Goal: Task Accomplishment & Management: Use online tool/utility

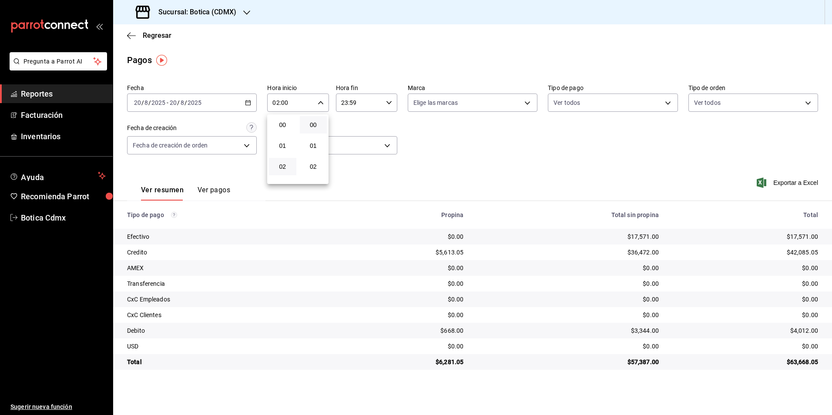
click at [158, 38] on div at bounding box center [416, 207] width 832 height 415
click at [158, 32] on span "Regresar" at bounding box center [157, 35] width 29 height 8
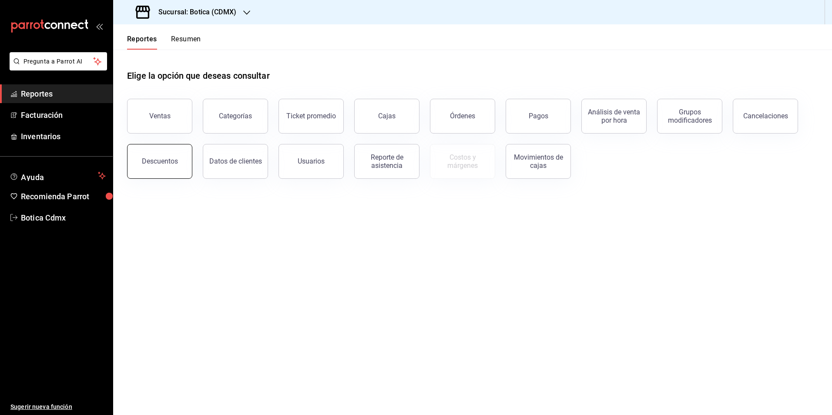
click at [158, 161] on div "Descuentos" at bounding box center [160, 161] width 36 height 8
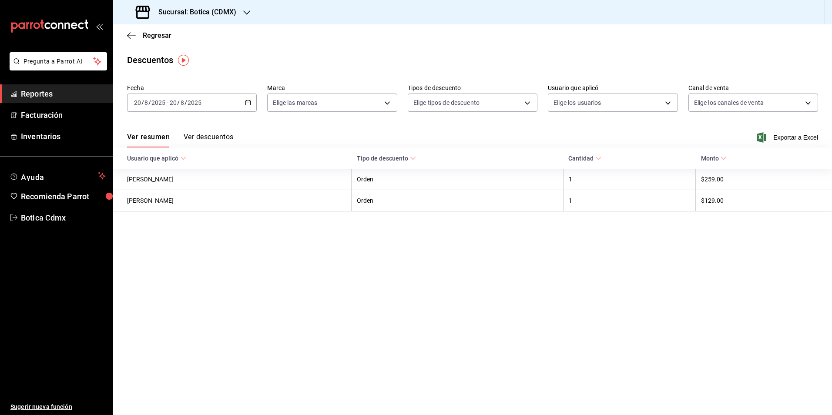
click at [205, 135] on button "Ver descuentos" at bounding box center [209, 140] width 50 height 15
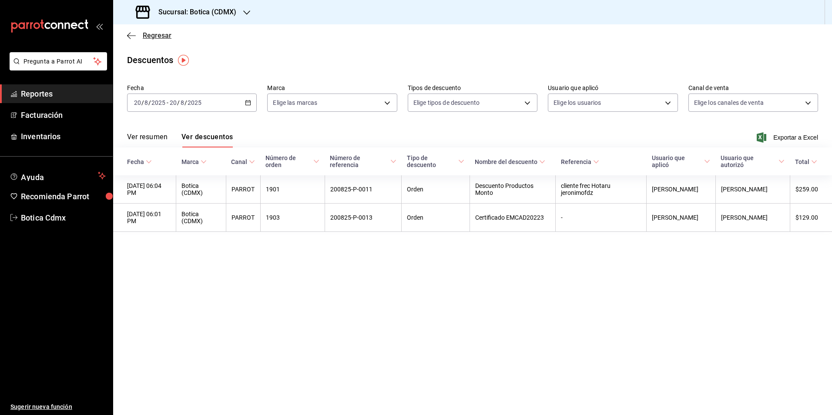
click at [155, 34] on span "Regresar" at bounding box center [157, 35] width 29 height 8
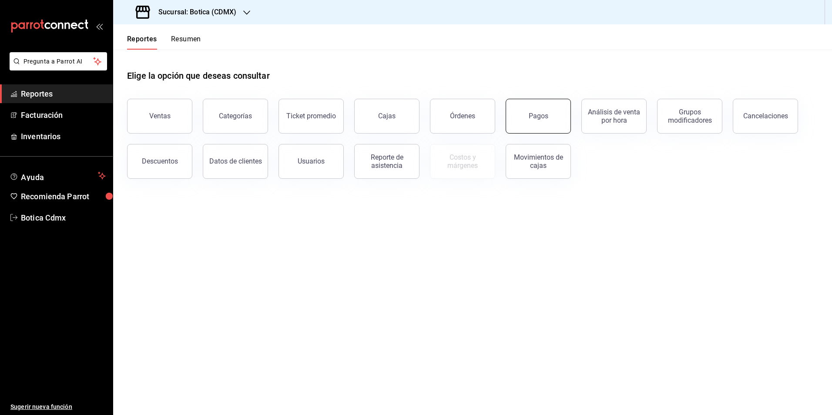
click at [534, 108] on button "Pagos" at bounding box center [538, 116] width 65 height 35
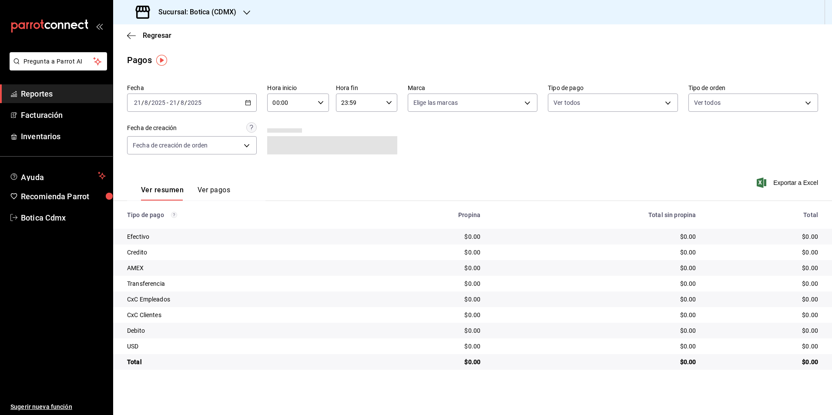
click at [280, 102] on input "00:00" at bounding box center [290, 102] width 47 height 17
click at [284, 164] on span "02" at bounding box center [282, 166] width 17 height 7
click at [248, 106] on div at bounding box center [416, 207] width 832 height 415
click at [248, 106] on div "[DATE] [DATE] - [DATE] [DATE]" at bounding box center [192, 103] width 130 height 18
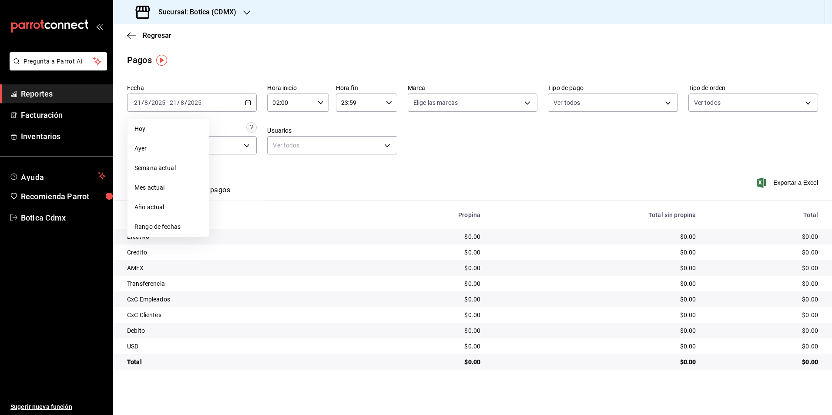
click at [163, 226] on span "Rango de fechas" at bounding box center [167, 226] width 67 height 9
click at [263, 218] on button "20" at bounding box center [258, 218] width 15 height 16
click at [268, 218] on button "21" at bounding box center [273, 218] width 15 height 16
type input "00:00"
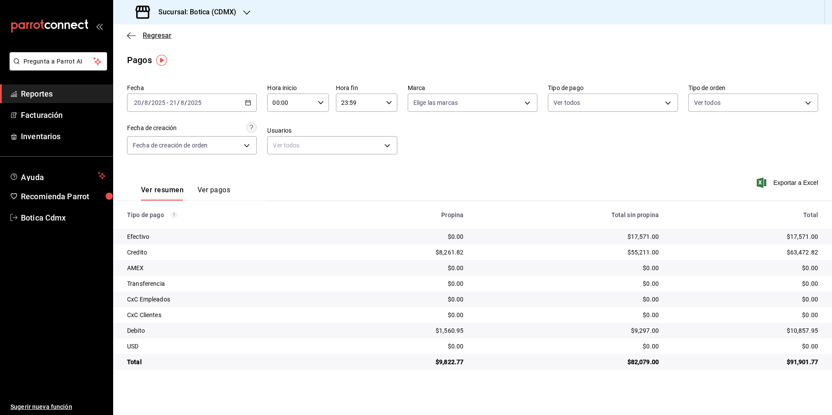
click at [161, 37] on span "Regresar" at bounding box center [157, 35] width 29 height 8
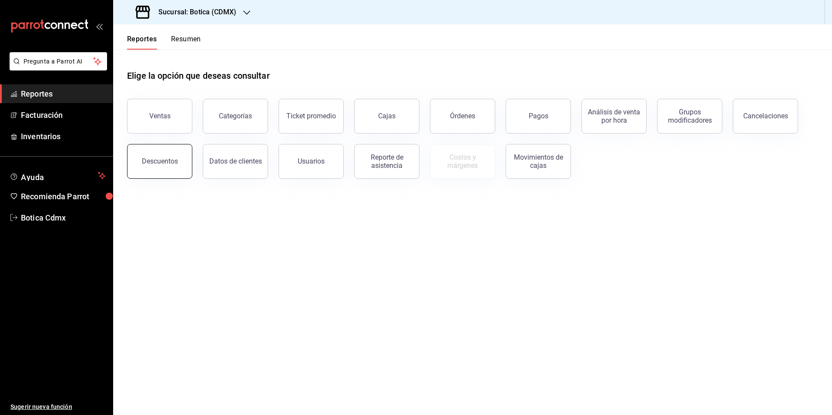
click at [159, 162] on div "Descuentos" at bounding box center [160, 161] width 36 height 8
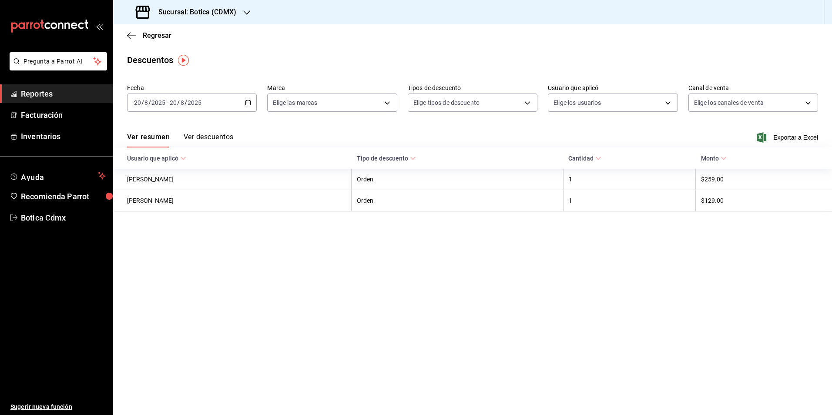
click at [250, 104] on icon "button" at bounding box center [248, 103] width 6 height 6
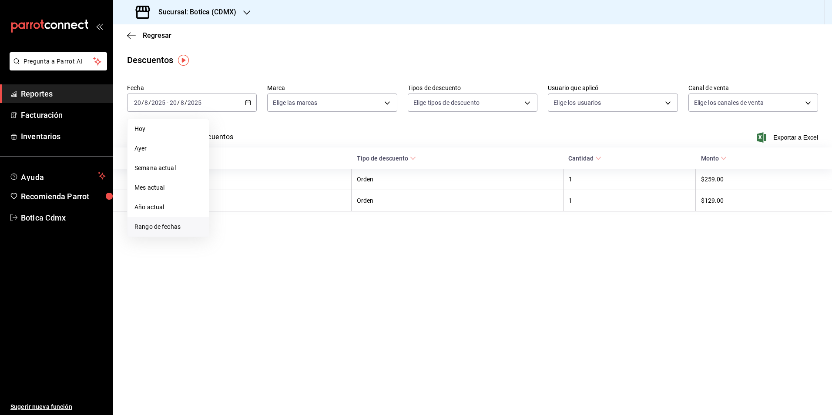
click at [159, 228] on span "Rango de fechas" at bounding box center [167, 226] width 67 height 9
click at [261, 216] on abbr "20" at bounding box center [258, 218] width 6 height 6
click at [275, 216] on abbr "21" at bounding box center [274, 218] width 6 height 6
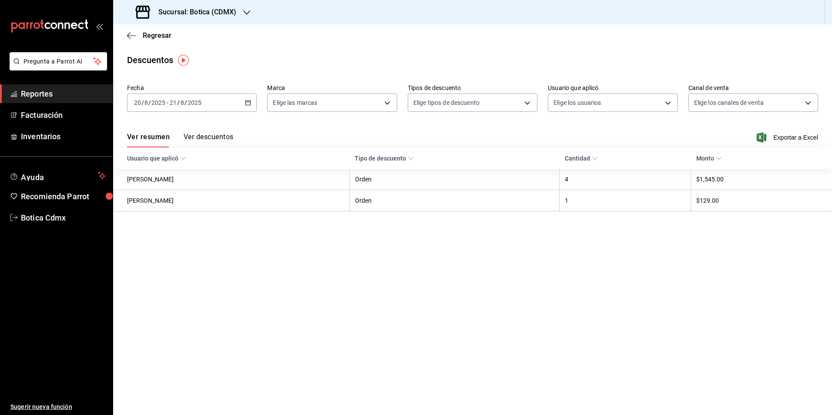
click at [210, 137] on button "Ver descuentos" at bounding box center [209, 140] width 50 height 15
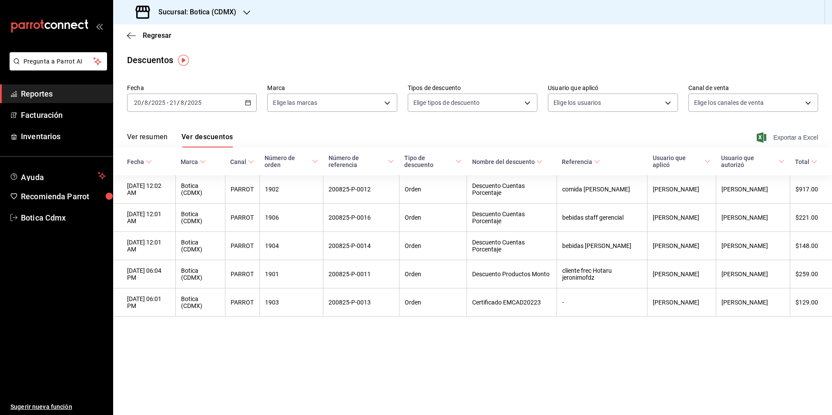
click at [784, 135] on span "Exportar a Excel" at bounding box center [788, 137] width 60 height 10
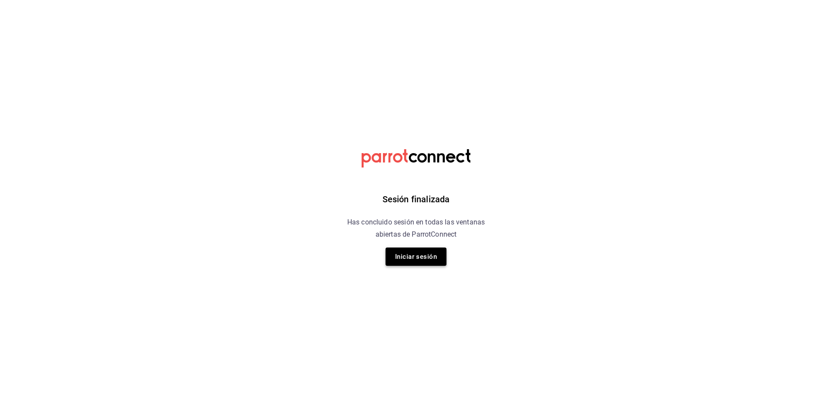
click at [414, 254] on button "Iniciar sesión" at bounding box center [416, 257] width 61 height 18
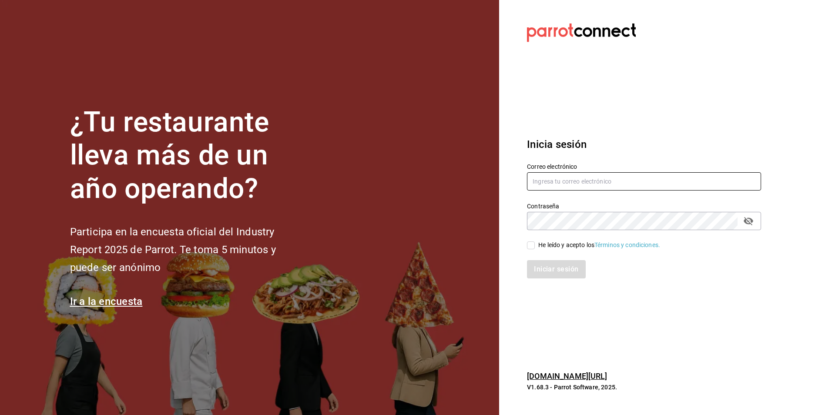
type input "[EMAIL_ADDRESS][DOMAIN_NAME]"
click at [536, 245] on span "He leído y acepto los Términos y condiciones." at bounding box center [597, 245] width 125 height 9
click at [535, 245] on input "He leído y acepto los Términos y condiciones." at bounding box center [531, 246] width 8 height 8
checkbox input "true"
click at [542, 266] on button "Iniciar sesión" at bounding box center [556, 269] width 59 height 18
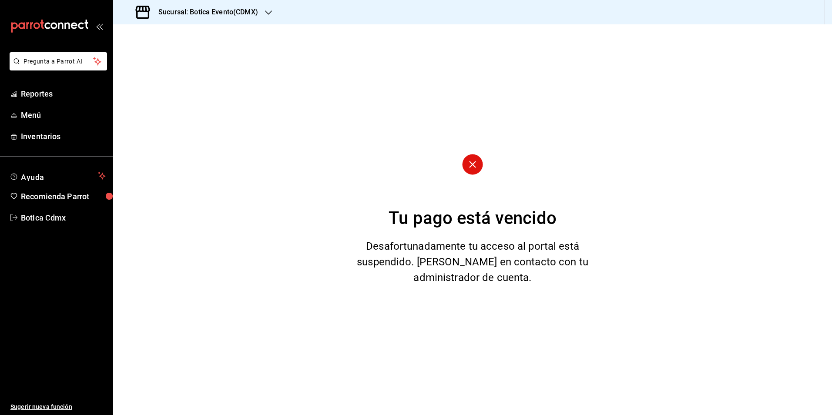
click at [266, 14] on icon "button" at bounding box center [268, 12] width 7 height 7
click at [153, 56] on span "Botica (CDMX)" at bounding box center [140, 57] width 41 height 9
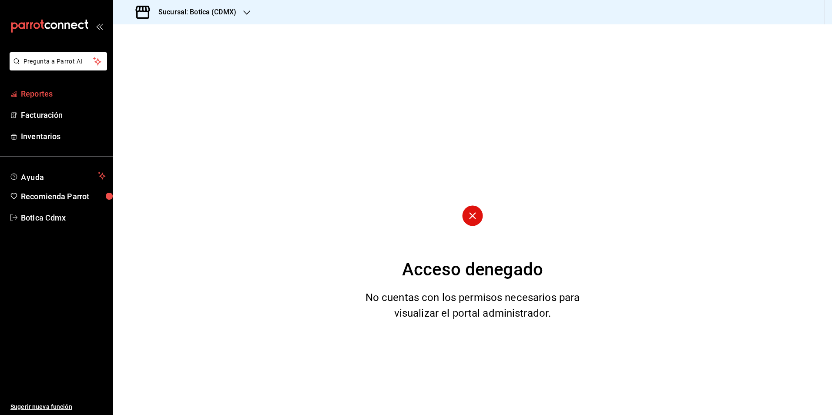
click at [54, 92] on span "Reportes" at bounding box center [63, 94] width 85 height 12
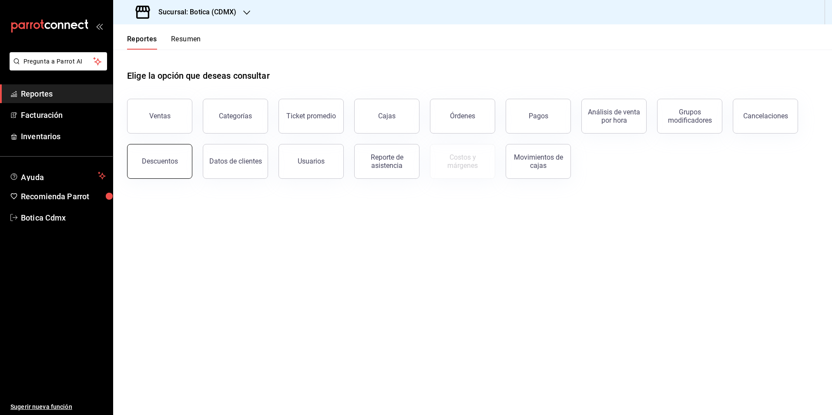
click at [167, 164] on div "Descuentos" at bounding box center [160, 161] width 36 height 8
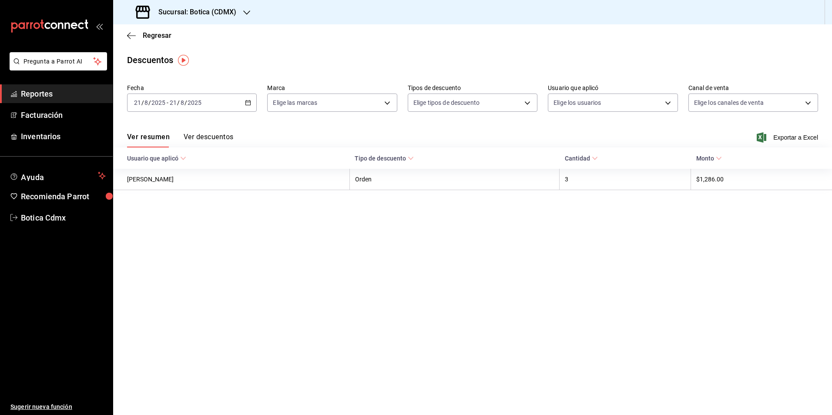
click at [250, 106] on div "[DATE] [DATE] - [DATE] [DATE]" at bounding box center [192, 103] width 130 height 18
click at [152, 168] on span "Semana actual" at bounding box center [167, 168] width 67 height 9
click at [782, 136] on span "Exportar a Excel" at bounding box center [788, 137] width 60 height 10
click at [158, 35] on span "Regresar" at bounding box center [157, 35] width 29 height 8
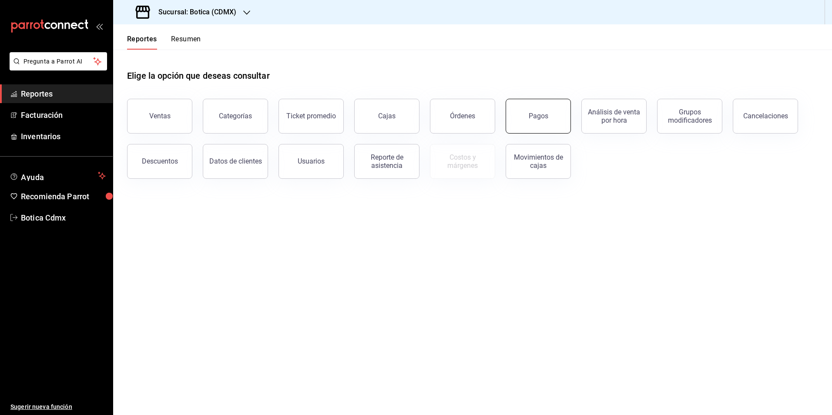
click at [550, 115] on button "Pagos" at bounding box center [538, 116] width 65 height 35
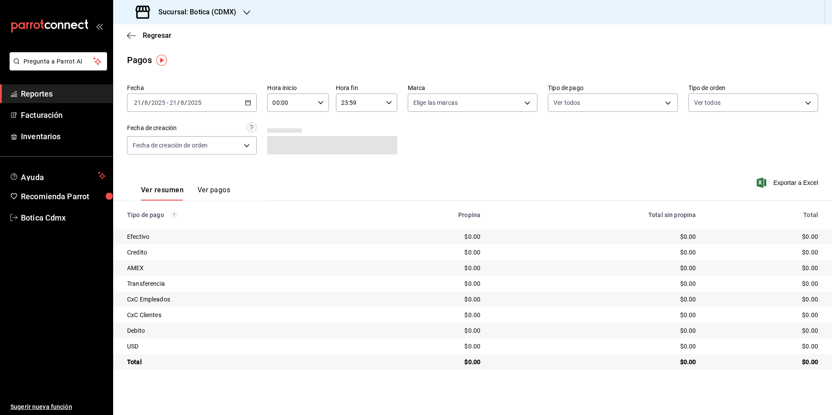
click at [300, 102] on input "00:00" at bounding box center [290, 102] width 47 height 17
click at [281, 169] on span "02" at bounding box center [282, 166] width 17 height 7
click at [247, 104] on div at bounding box center [416, 207] width 832 height 415
click at [244, 102] on div "[DATE] [DATE] - [DATE] [DATE]" at bounding box center [192, 103] width 130 height 18
click at [253, 101] on div "[DATE] [DATE] - [DATE] [DATE]" at bounding box center [192, 103] width 130 height 18
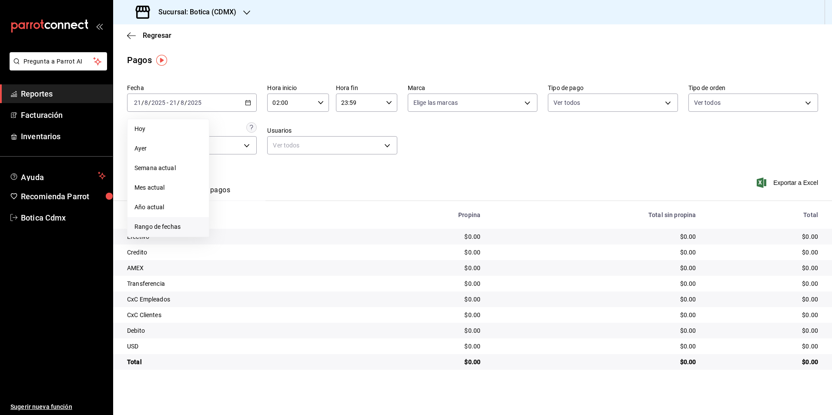
click at [158, 227] on span "Rango de fechas" at bounding box center [167, 226] width 67 height 9
click at [256, 217] on abbr "20" at bounding box center [258, 218] width 6 height 6
click at [270, 218] on button "21" at bounding box center [273, 218] width 15 height 16
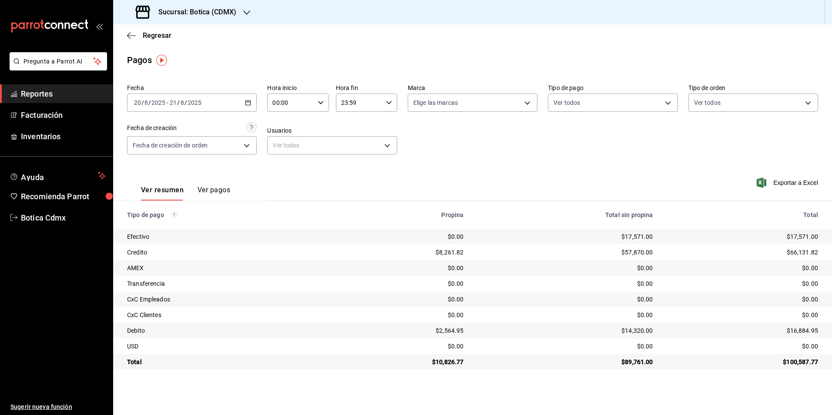
click at [311, 108] on input "00:00" at bounding box center [290, 102] width 47 height 17
click at [282, 165] on span "02" at bounding box center [282, 166] width 17 height 7
type input "02:00"
